Goal: Task Accomplishment & Management: Complete application form

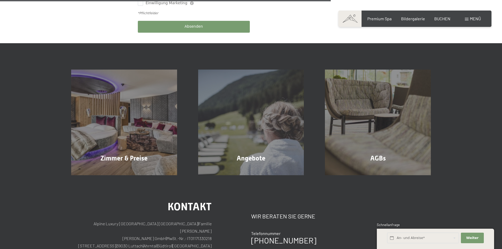
scroll to position [369, 0]
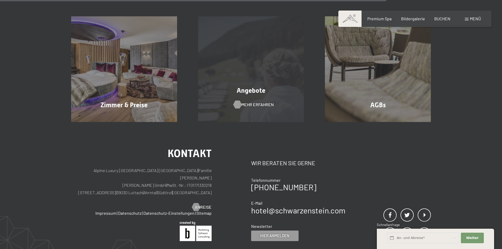
click at [253, 102] on span "Mehr erfahren" at bounding box center [257, 105] width 32 height 6
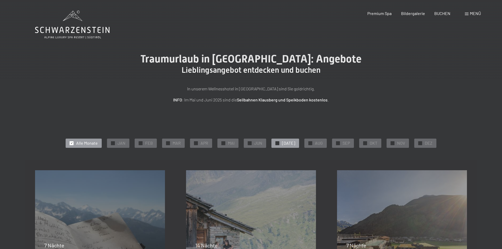
click at [284, 143] on div "✓ JUL" at bounding box center [285, 142] width 28 height 9
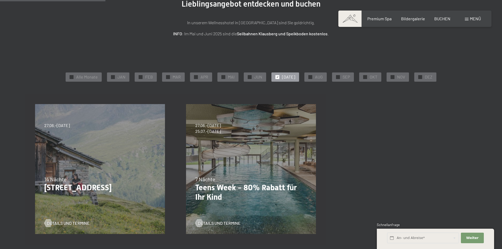
scroll to position [53, 0]
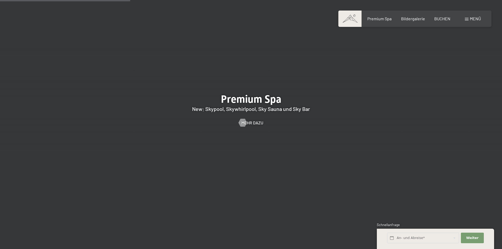
scroll to position [843, 0]
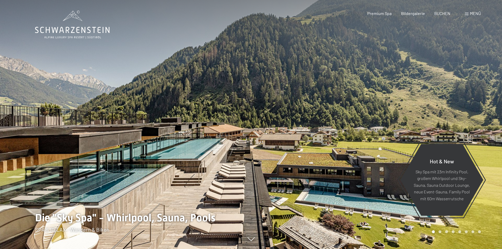
click at [470, 12] on span "Menü" at bounding box center [474, 13] width 11 height 5
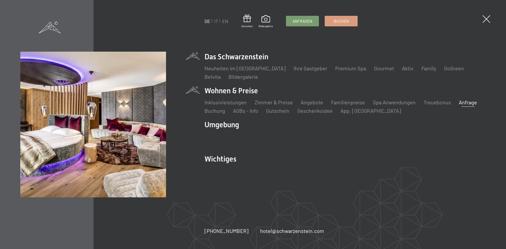
click at [464, 102] on link "Anfrage" at bounding box center [467, 102] width 18 height 6
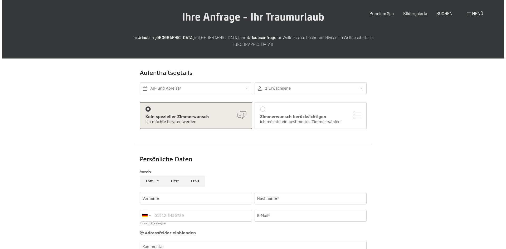
scroll to position [53, 0]
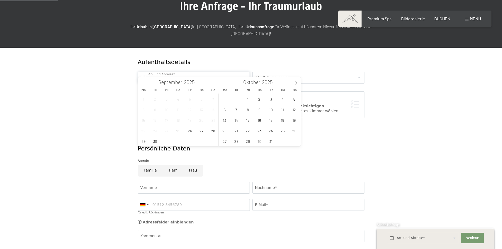
click at [191, 72] on input "text" at bounding box center [194, 78] width 112 height 12
click at [296, 82] on icon at bounding box center [296, 83] width 4 height 4
type input "2026"
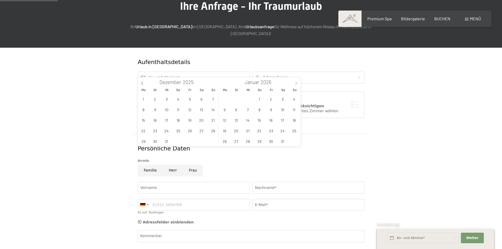
click at [296, 82] on icon at bounding box center [296, 83] width 4 height 4
type input "2026"
click at [296, 82] on icon at bounding box center [296, 83] width 4 height 4
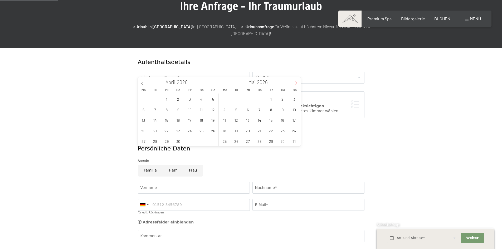
click at [296, 82] on icon at bounding box center [296, 83] width 4 height 4
click at [258, 110] on span "9" at bounding box center [259, 109] width 10 height 10
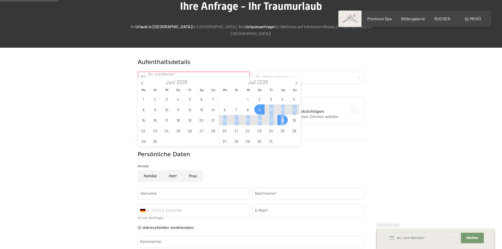
drag, startPoint x: 262, startPoint y: 111, endPoint x: 287, endPoint y: 117, distance: 25.9
click at [287, 117] on div "29 30 1 2 3 4 5 6 7 8 9 10 11 12 13 14 15 16 17 18 19 20 21 22 23 24 25 26 27 2…" at bounding box center [259, 119] width 81 height 53
click at [283, 120] on span "18" at bounding box center [282, 120] width 10 height 10
type input "[DATE] - [DATE]"
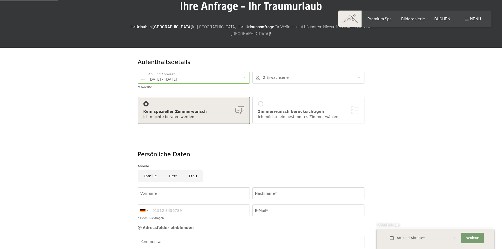
click at [360, 72] on div at bounding box center [308, 78] width 112 height 12
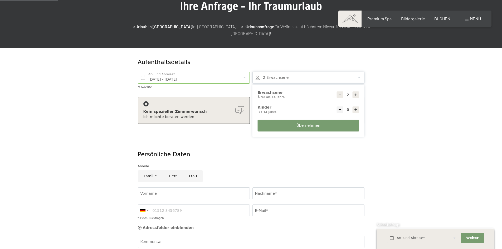
click at [355, 93] on icon at bounding box center [356, 95] width 4 height 4
type input "3"
click at [310, 123] on span "Übernehmen" at bounding box center [308, 125] width 24 height 5
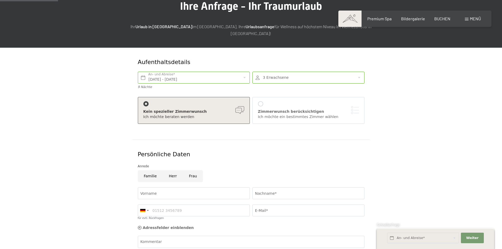
click at [217, 109] on div "Kein spezieller Zimmerwunsch" at bounding box center [193, 111] width 101 height 5
click at [239, 109] on div "Kein spezieller Zimmerwunsch" at bounding box center [193, 111] width 101 height 5
click at [261, 101] on div at bounding box center [260, 103] width 5 height 5
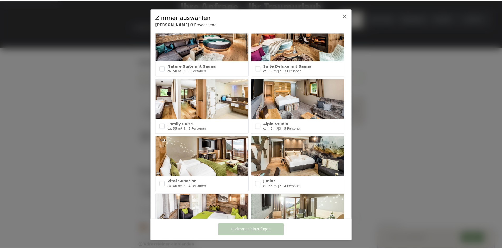
scroll to position [123, 0]
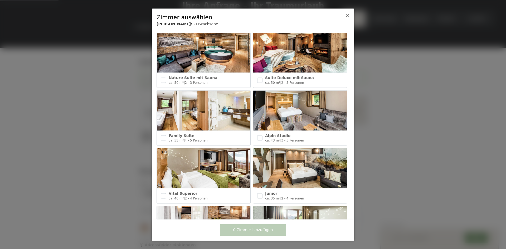
click at [178, 134] on span "Family Suite" at bounding box center [182, 135] width 26 height 4
checkbox input "true"
click at [255, 229] on span "1 Zimmer hinzufügen" at bounding box center [253, 229] width 40 height 5
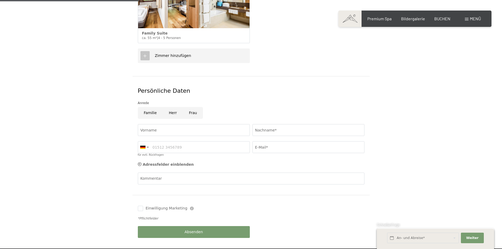
scroll to position [211, 0]
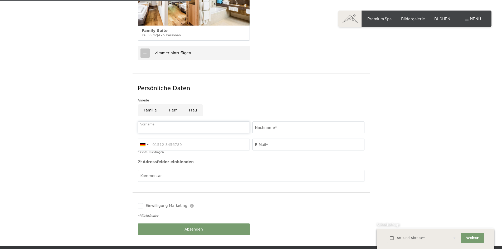
click at [175, 121] on input "Vorname" at bounding box center [194, 127] width 112 height 12
type input "[PERSON_NAME]"
type input "Görner"
type input "[EMAIL_ADDRESS][DOMAIN_NAME]"
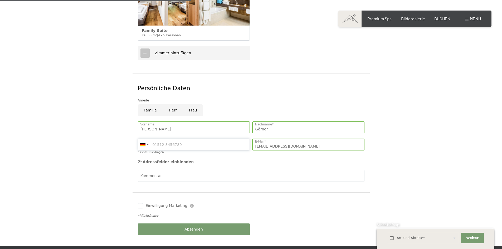
click at [179, 138] on input "für evtl. Rückfragen" at bounding box center [194, 144] width 112 height 12
click at [177, 138] on input "01627521570" at bounding box center [194, 144] width 112 height 12
type input "03744351530"
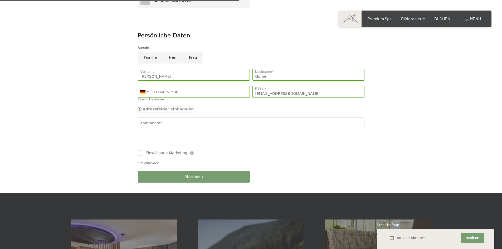
click at [140, 107] on icon at bounding box center [140, 109] width 4 height 4
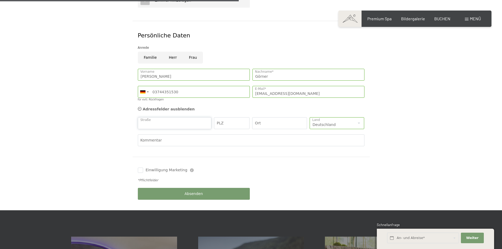
click at [168, 117] on input "Straße" at bounding box center [175, 123] width 74 height 12
type input "Feldstr. 1"
type input "08228"
type input "Rodewisch"
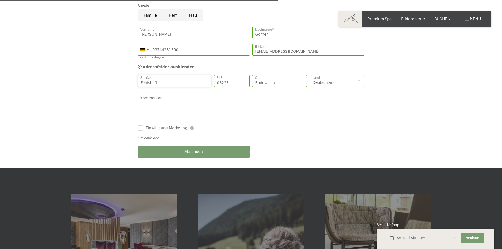
scroll to position [316, 0]
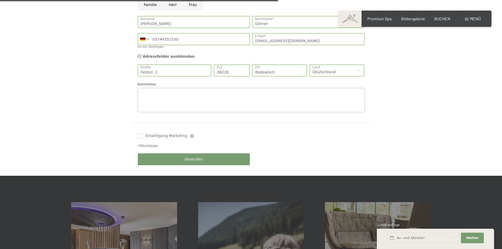
click at [162, 82] on div "Kommentar" at bounding box center [251, 97] width 226 height 30
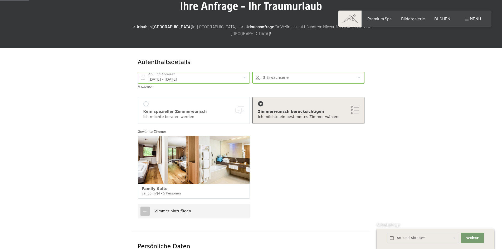
scroll to position [0, 0]
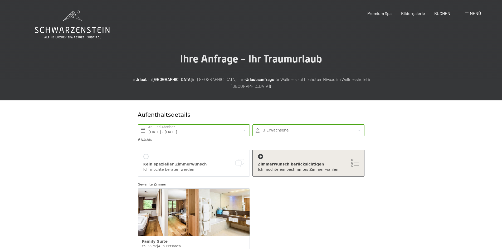
drag, startPoint x: 166, startPoint y: 79, endPoint x: 227, endPoint y: 80, distance: 61.3
click at [227, 80] on p "Ihr Urlaub in [GEOGRAPHIC_DATA] im [GEOGRAPHIC_DATA]. Ihre Urlaubsanfrage für W…" at bounding box center [250, 82] width 263 height 13
copy p "[GEOGRAPHIC_DATA]"
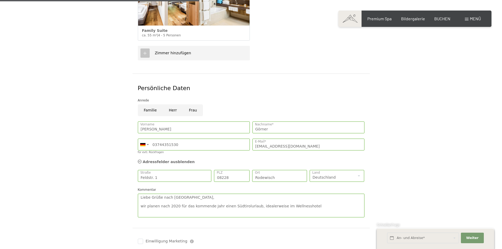
scroll to position [263, 0]
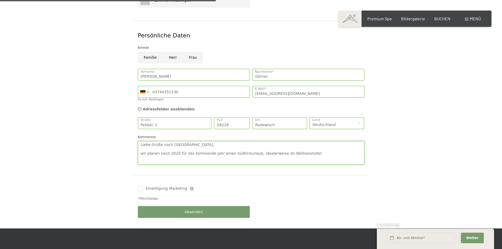
click at [300, 147] on textarea "Liebe Grüße nach [GEOGRAPHIC_DATA], wir planen nach 2020 für das kommende Jahr …" at bounding box center [251, 153] width 226 height 24
paste textarea "[GEOGRAPHIC_DATA]"
click at [299, 146] on textarea "Liebe Grüße nach [GEOGRAPHIC_DATA], wir planen nach 2020 für das kommende Jahr …" at bounding box center [251, 153] width 226 height 24
click at [339, 148] on textarea "Liebe Grüße nach [GEOGRAPHIC_DATA], wir planen nach 2020 für das kommende Jahr …" at bounding box center [251, 153] width 226 height 24
type textarea "Liebe Grüße nach [GEOGRAPHIC_DATA], wir planen nach 2020 für das kommende Jahr …"
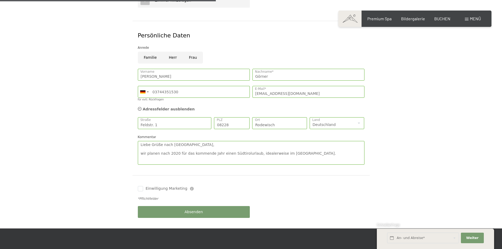
click at [152, 53] on input "Familie" at bounding box center [150, 58] width 25 height 12
radio input "true"
click at [343, 149] on textarea "Liebe Grüße nach [GEOGRAPHIC_DATA], wir planen nach 2020 für das kommende Jahr …" at bounding box center [251, 153] width 226 height 24
click at [159, 147] on textarea "Liebe Grüße nach [GEOGRAPHIC_DATA], wir planen nach 2020 für das kommende Jahr …" at bounding box center [251, 153] width 226 height 24
click at [217, 147] on textarea "Liebe Grüße nach [GEOGRAPHIC_DATA], wir planen 2026 für das kommende Jahr einen…" at bounding box center [251, 153] width 226 height 24
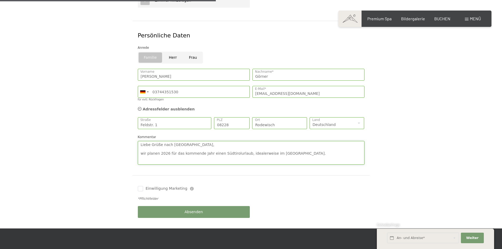
click at [239, 147] on textarea "Liebe Grüße nach [GEOGRAPHIC_DATA], wir planen 2026 für das kommende Jahr einen…" at bounding box center [251, 153] width 226 height 24
click at [322, 146] on textarea "Liebe Grüße nach [GEOGRAPHIC_DATA], wir planen 2026 zu den o.g. Zeiten unseren …" at bounding box center [251, 153] width 226 height 24
click at [325, 147] on textarea "Liebe Grüße nach [GEOGRAPHIC_DATA], wir planen 2026 zu den o.g. Zeiten unseren …" at bounding box center [251, 153] width 226 height 24
click at [339, 147] on textarea "Liebe Grüße nach [GEOGRAPHIC_DATA], wir planen 2026 zu den o.g. Zeiten unseren …" at bounding box center [251, 153] width 226 height 24
click at [268, 150] on textarea "Liebe Grüße nach [GEOGRAPHIC_DATA], wir planen 2026 zu den o.g. Zeiten unseren …" at bounding box center [251, 153] width 226 height 24
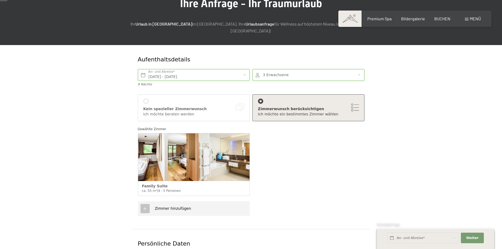
scroll to position [105, 0]
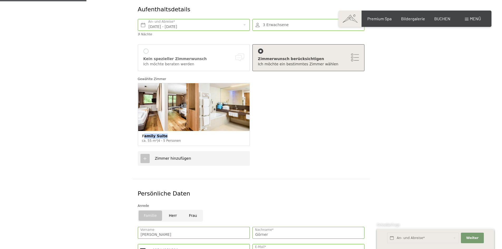
drag, startPoint x: 144, startPoint y: 129, endPoint x: 162, endPoint y: 130, distance: 18.7
click at [162, 134] on span "Family Suite" at bounding box center [155, 136] width 26 height 4
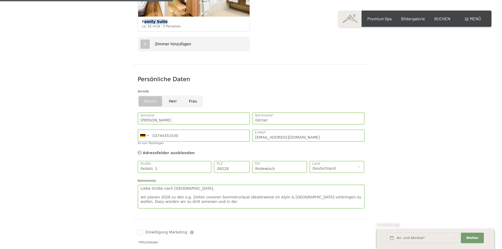
scroll to position [263, 0]
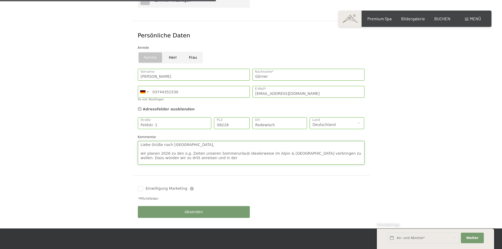
click at [214, 152] on textarea "Liebe Grüße nach [GEOGRAPHIC_DATA], wir planen 2026 zu den o.g. Zeiten unseren …" at bounding box center [251, 153] width 226 height 24
click at [252, 150] on textarea "Liebe Grüße nach [GEOGRAPHIC_DATA], wir planen 2026 zu den o.g. Zeiten unseren …" at bounding box center [251, 153] width 226 height 24
click at [336, 151] on textarea "Liebe Grüße nach [GEOGRAPHIC_DATA], wir planen 2026 zu den o.g. Zeiten unseren …" at bounding box center [251, 153] width 226 height 24
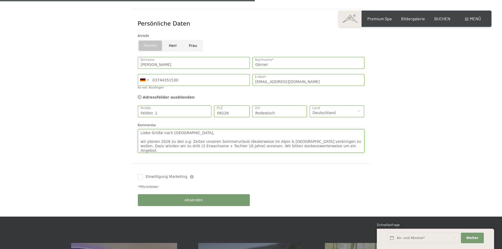
scroll to position [316, 0]
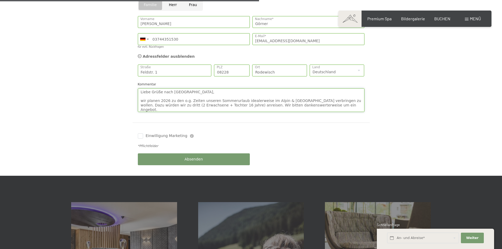
type textarea "Liebe Grüße nach [GEOGRAPHIC_DATA], wir planen 2026 zu den o.g. Zeiten unseren …"
click at [191, 151] on div "Absenden" at bounding box center [193, 159] width 115 height 17
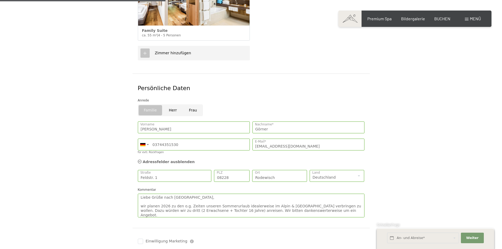
scroll to position [53, 0]
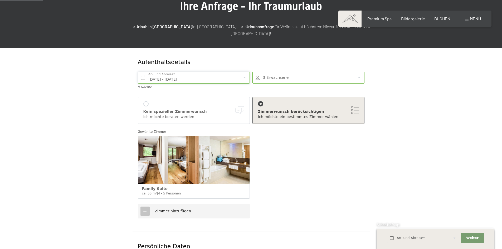
click at [215, 72] on input "[DATE] - [DATE]" at bounding box center [194, 78] width 112 height 12
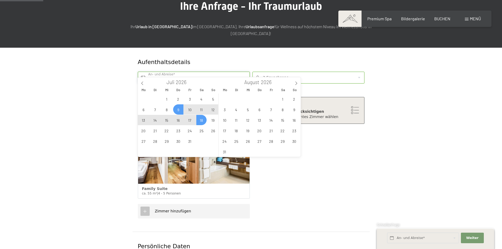
click at [215, 72] on input "[DATE] - [DATE]" at bounding box center [194, 78] width 112 height 12
click at [124, 88] on form "Aufenthaltsdetails [DATE] - [DATE] An- und Abreise* 9 Nächte 3 Erwachsene 3 Erw…" at bounding box center [250, 243] width 359 height 391
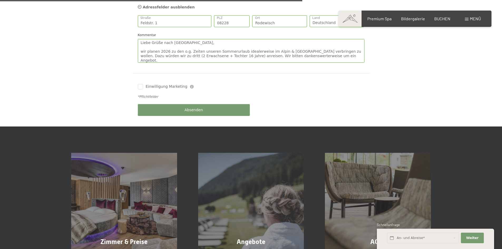
scroll to position [369, 0]
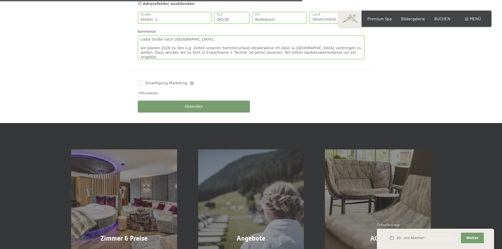
click at [196, 104] on span "Absenden" at bounding box center [193, 106] width 18 height 5
